Goal: Transaction & Acquisition: Purchase product/service

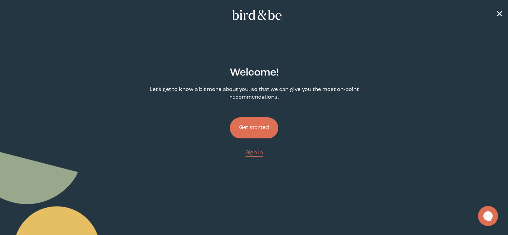
click at [256, 131] on button "Get started" at bounding box center [254, 127] width 48 height 21
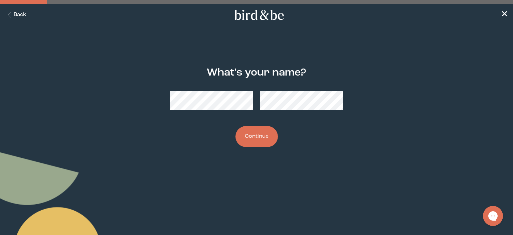
click at [261, 140] on button "Continue" at bounding box center [256, 136] width 42 height 21
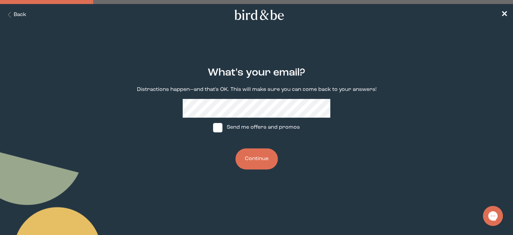
click at [255, 155] on button "Continue" at bounding box center [256, 158] width 42 height 21
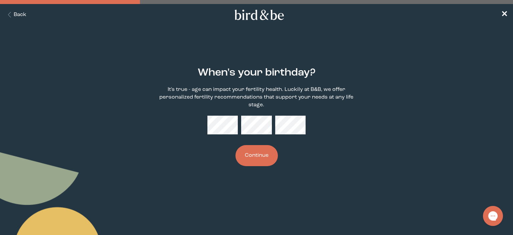
click at [261, 151] on button "Continue" at bounding box center [256, 155] width 42 height 21
click at [338, 176] on div "When's your birthday? It's true - age can impact your fertility health. Luckily…" at bounding box center [257, 116] width 246 height 120
click at [258, 158] on button "Continue" at bounding box center [256, 155] width 42 height 21
click at [316, 158] on div "When's your birthday? It's true - age can impact your fertility health. Luckily…" at bounding box center [257, 116] width 246 height 120
click at [342, 171] on div "When's your birthday? It's true - age can impact your fertility health. Luckily…" at bounding box center [257, 116] width 246 height 120
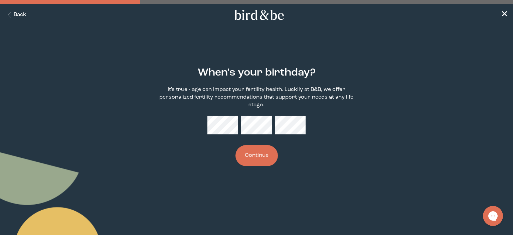
click at [263, 155] on button "Continue" at bounding box center [256, 155] width 42 height 21
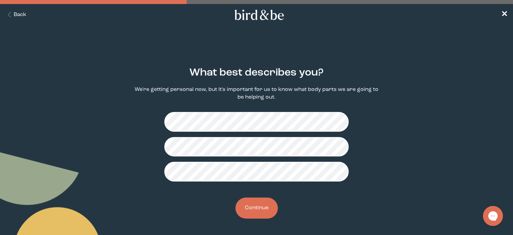
click at [259, 206] on button "Continue" at bounding box center [256, 207] width 42 height 21
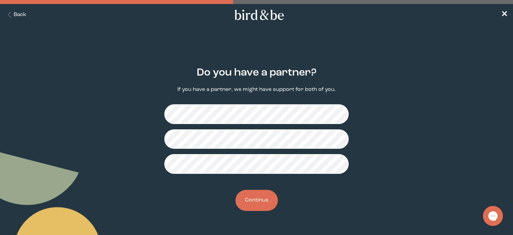
click at [261, 204] on button "Continue" at bounding box center [256, 200] width 42 height 21
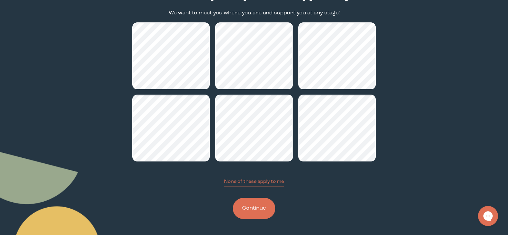
scroll to position [75, 0]
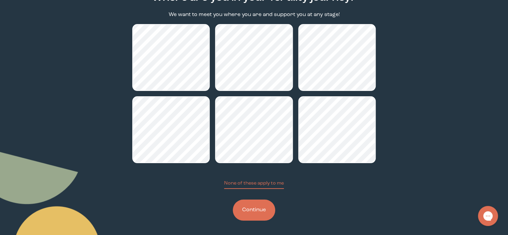
click at [252, 211] on button "Continue" at bounding box center [254, 209] width 42 height 21
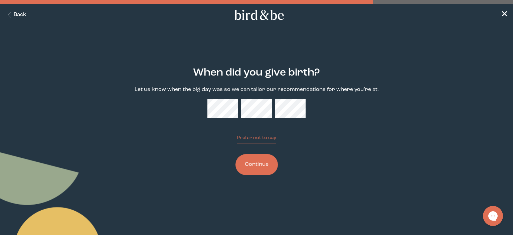
click at [261, 170] on button "Continue" at bounding box center [256, 164] width 42 height 21
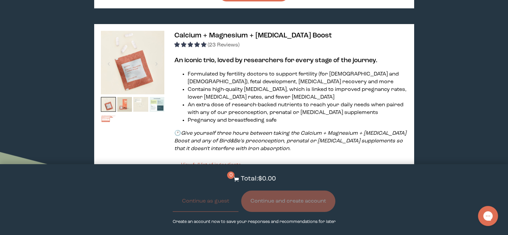
scroll to position [394, 0]
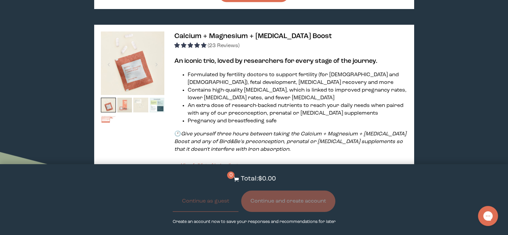
click at [124, 104] on img at bounding box center [124, 104] width 15 height 15
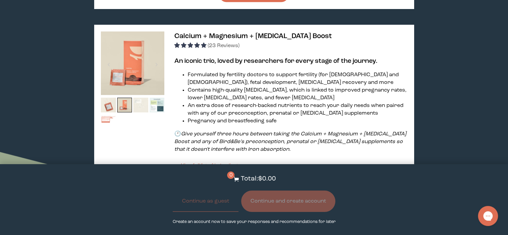
click at [140, 105] on img at bounding box center [140, 104] width 15 height 15
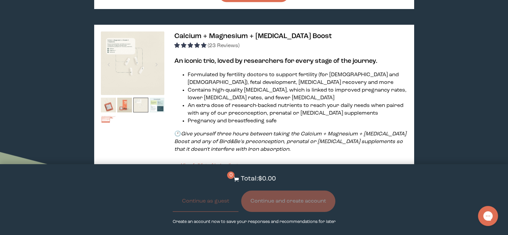
click at [140, 105] on img at bounding box center [140, 104] width 15 height 15
click at [155, 106] on img at bounding box center [157, 104] width 15 height 15
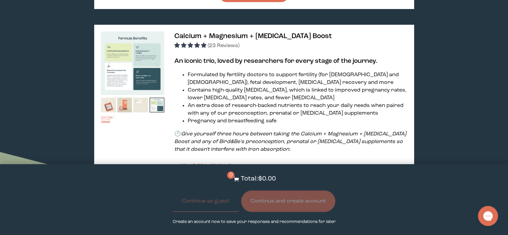
click at [106, 120] on img at bounding box center [108, 122] width 15 height 15
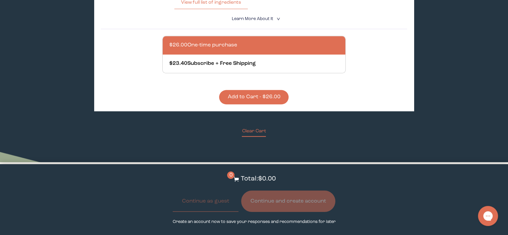
scroll to position [595, 0]
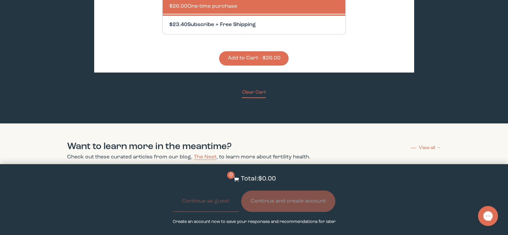
click at [208, 29] on div at bounding box center [260, 25] width 183 height 18
click at [169, 21] on input "$23.40 Subscribe + Free Shipping" at bounding box center [169, 21] width 0 height 0
radio input "true"
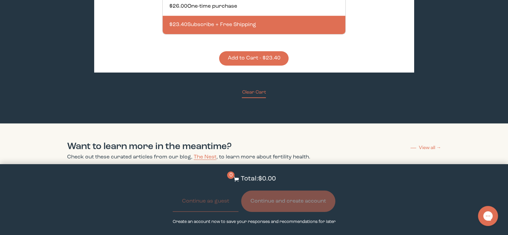
click at [250, 59] on button "Add to Cart - $23.40" at bounding box center [253, 58] width 69 height 14
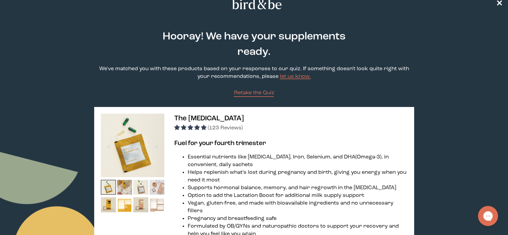
scroll to position [0, 0]
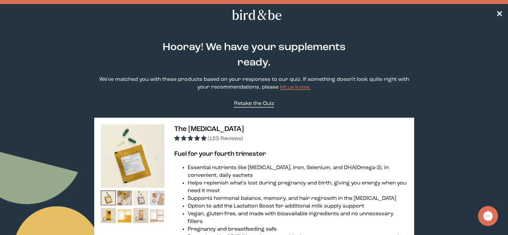
click at [265, 102] on span "Retake the Quiz" at bounding box center [254, 103] width 40 height 5
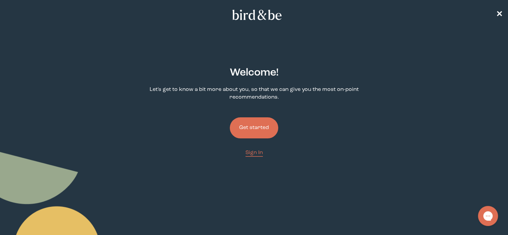
click at [261, 129] on button "Get started" at bounding box center [254, 127] width 48 height 21
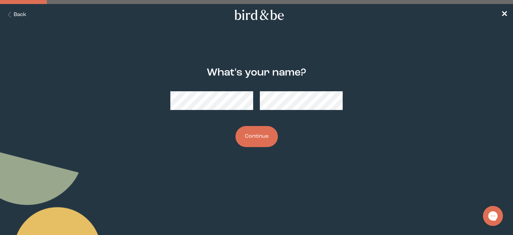
click at [262, 141] on button "Continue" at bounding box center [256, 136] width 42 height 21
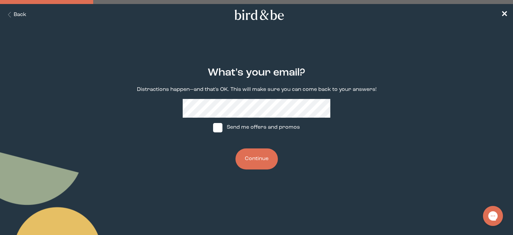
click at [258, 169] on div "What's your email? Distractions happen—and that's OK. This will make sure you c…" at bounding box center [257, 117] width 246 height 123
click at [258, 155] on button "Continue" at bounding box center [256, 158] width 42 height 21
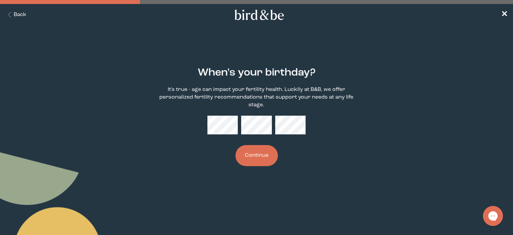
click at [258, 155] on button "Continue" at bounding box center [256, 155] width 42 height 21
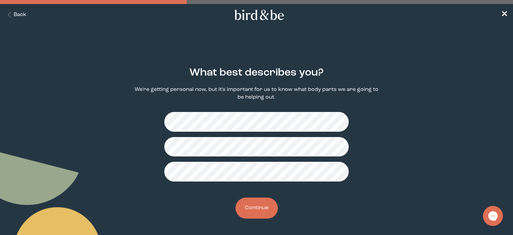
click at [262, 208] on button "Continue" at bounding box center [256, 207] width 42 height 21
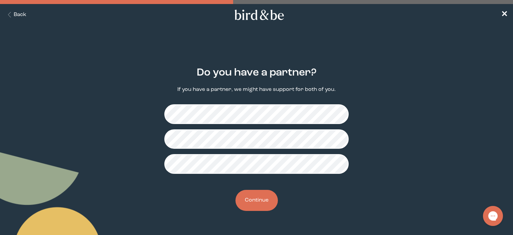
click at [262, 208] on button "Continue" at bounding box center [256, 200] width 42 height 21
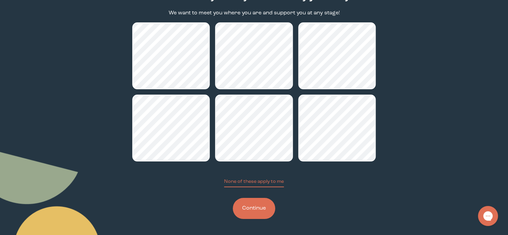
scroll to position [76, 0]
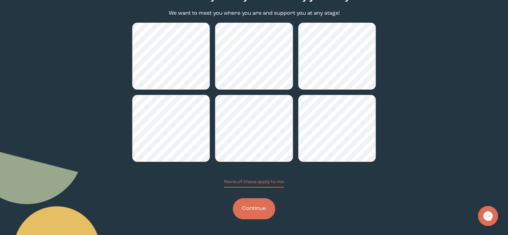
click at [248, 208] on button "Continue" at bounding box center [254, 208] width 42 height 21
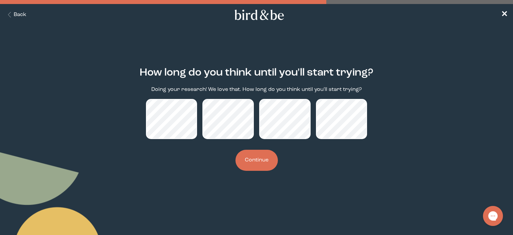
click at [255, 163] on button "Continue" at bounding box center [256, 160] width 42 height 21
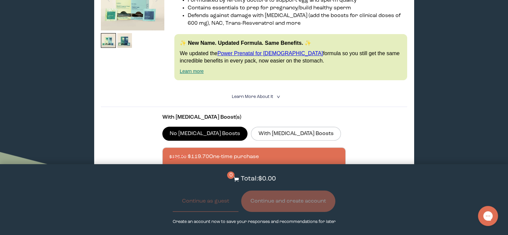
scroll to position [156, 0]
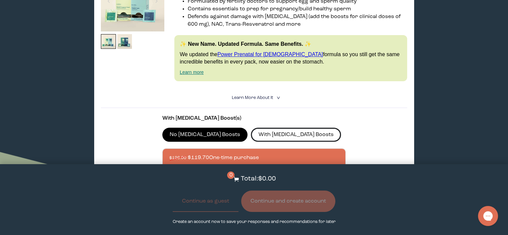
click at [275, 130] on label "With [MEDICAL_DATA] Boosts" at bounding box center [296, 134] width 90 height 14
click at [0, 0] on input "With [MEDICAL_DATA] Boosts" at bounding box center [0, 0] width 0 height 0
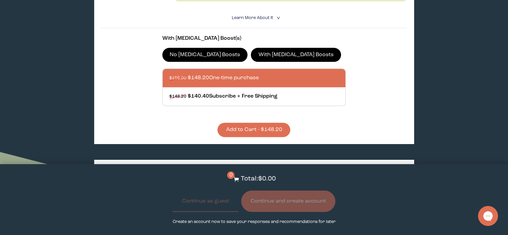
scroll to position [235, 0]
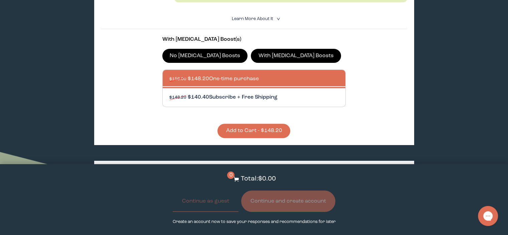
click at [312, 96] on div at bounding box center [260, 97] width 183 height 18
click at [169, 93] on input "$148.20 $140.40 Subscribe + Free Shipping" at bounding box center [169, 93] width 0 height 0
radio input "true"
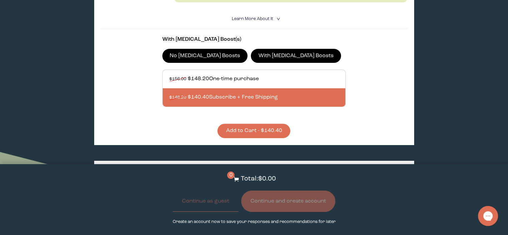
click at [264, 134] on button "Add to Cart - $140.40" at bounding box center [253, 130] width 73 height 14
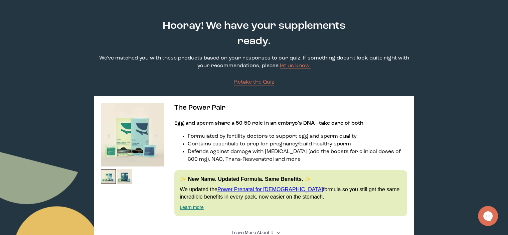
scroll to position [0, 0]
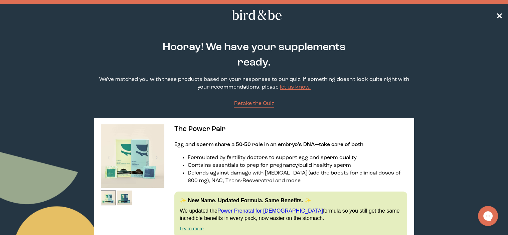
click at [501, 14] on span "✕" at bounding box center [499, 15] width 7 height 8
